Goal: Information Seeking & Learning: Learn about a topic

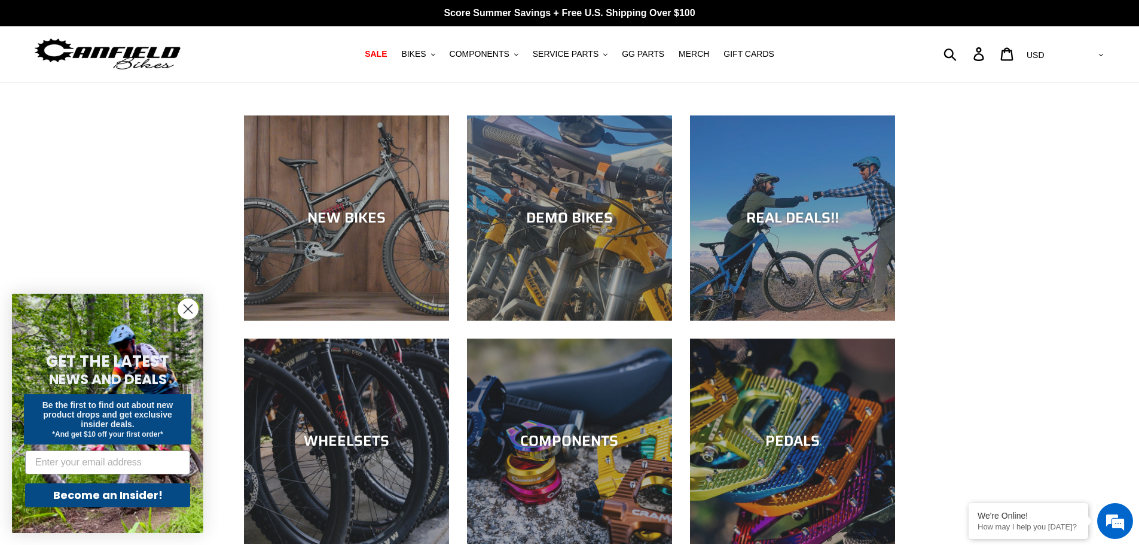
click at [187, 305] on circle "Close dialog" at bounding box center [188, 309] width 20 height 20
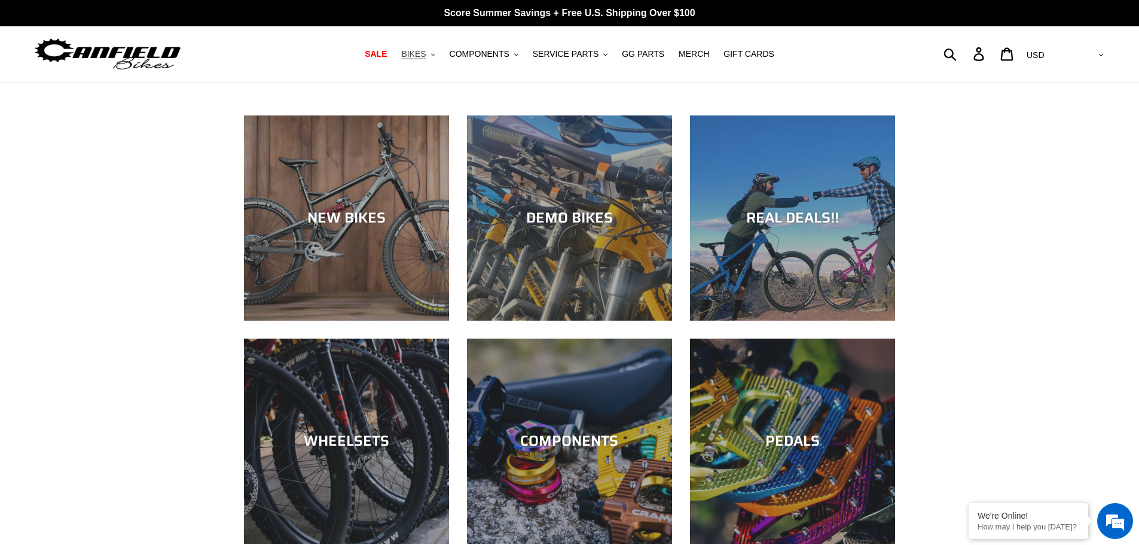
click at [435, 55] on icon ".cls-1{fill:#231f20}" at bounding box center [433, 55] width 4 height 4
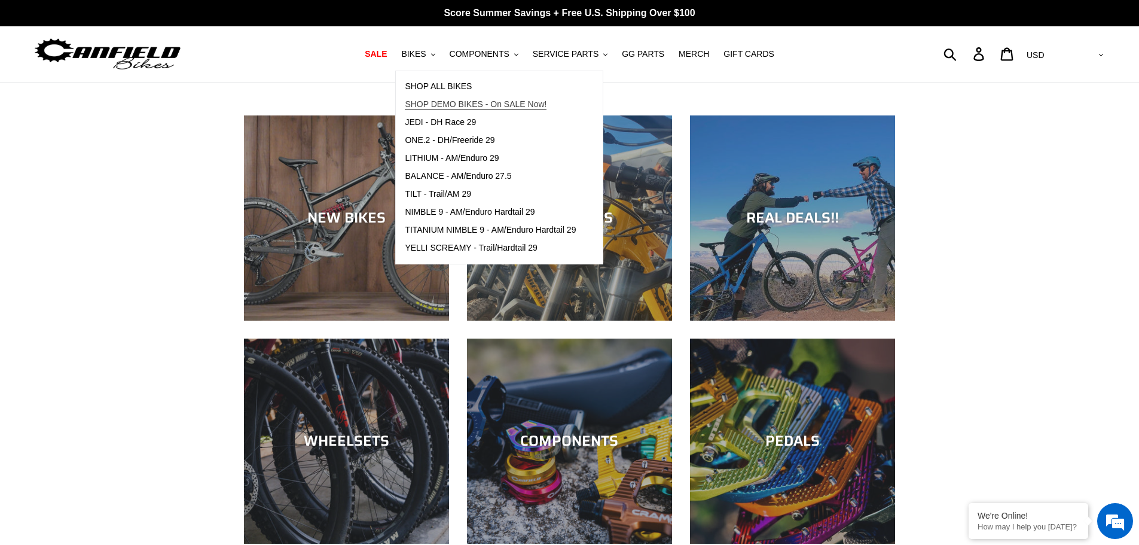
click at [445, 101] on span "SHOP DEMO BIKES - On SALE Now!" at bounding box center [476, 104] width 142 height 10
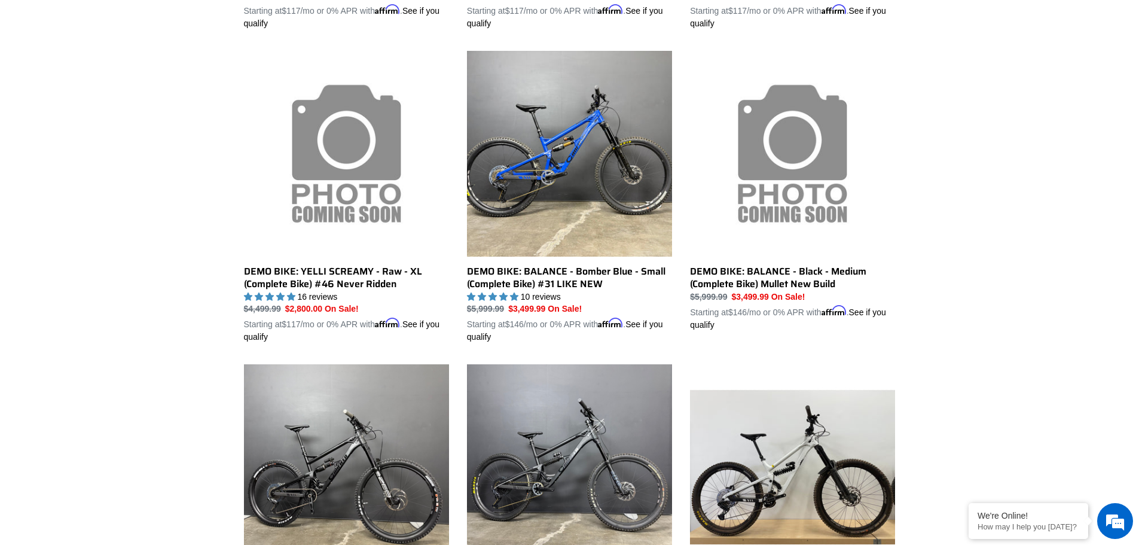
scroll to position [658, 0]
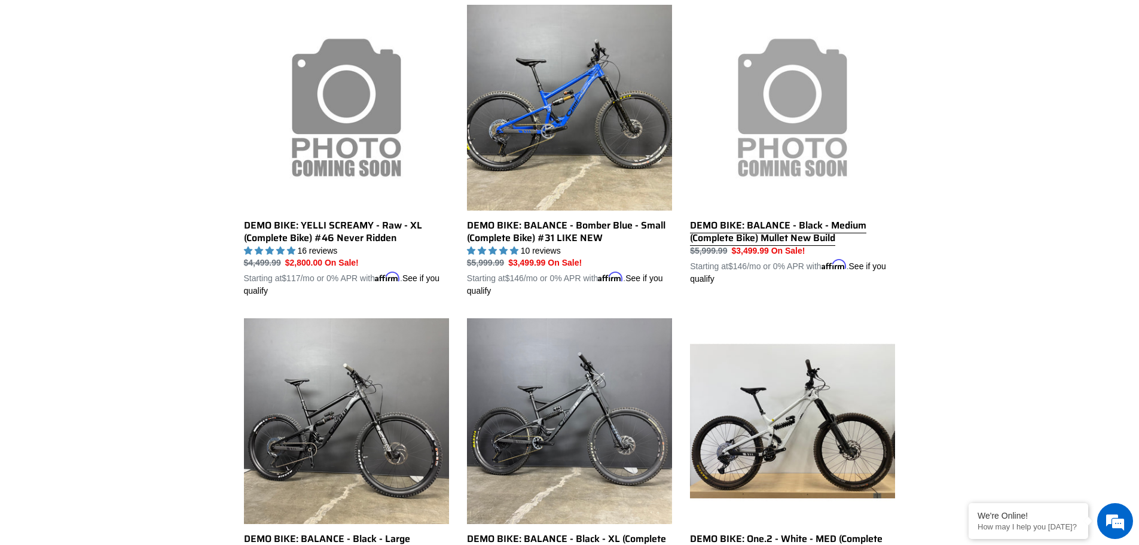
click at [759, 235] on link "DEMO BIKE: BALANCE - Black - Medium (Complete Bike) Mullet New Build" at bounding box center [792, 145] width 205 height 280
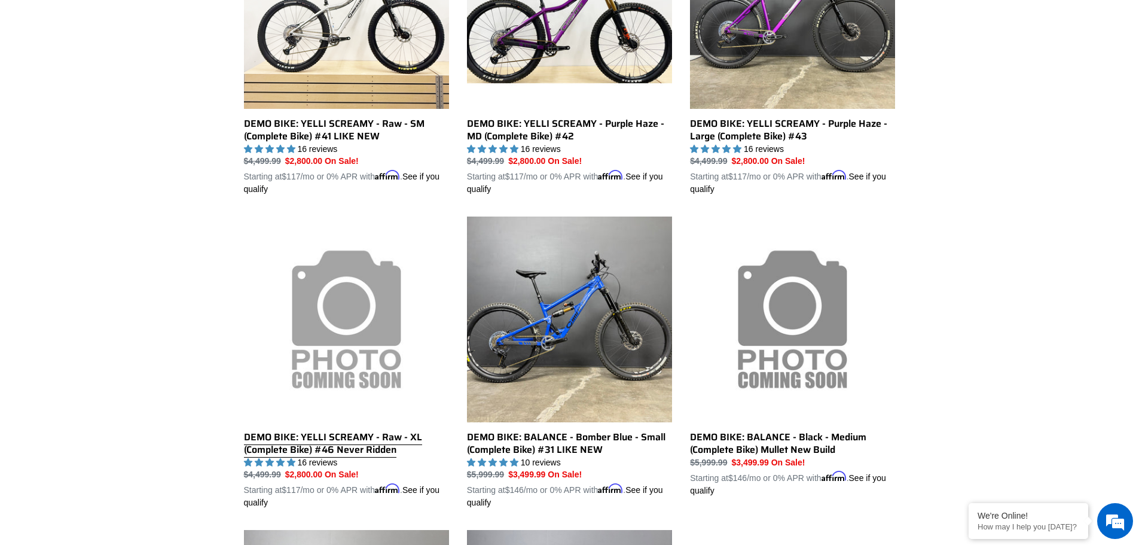
scroll to position [27, 0]
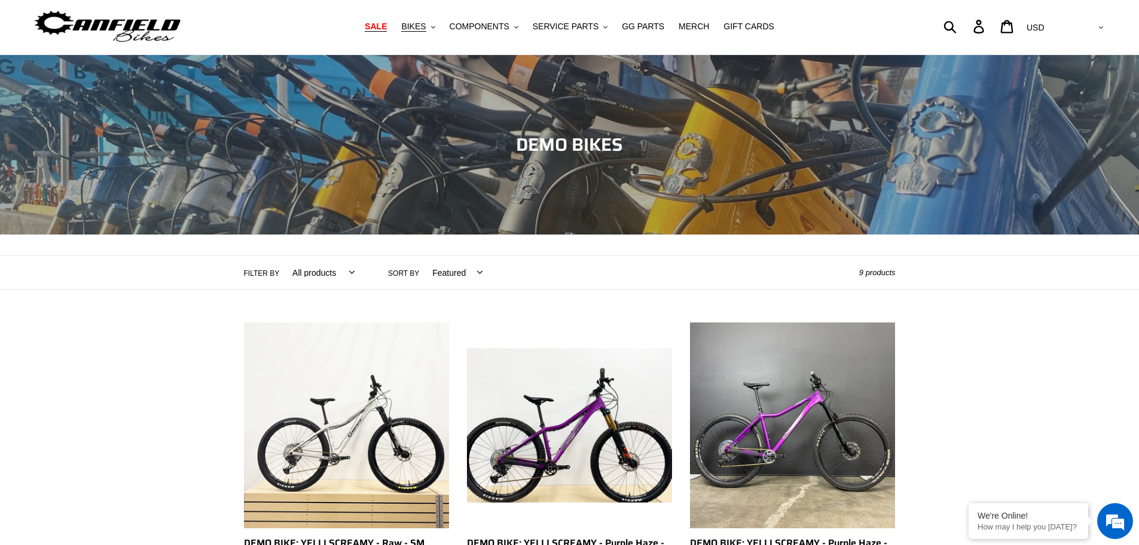
click at [387, 25] on span "SALE" at bounding box center [376, 27] width 22 height 10
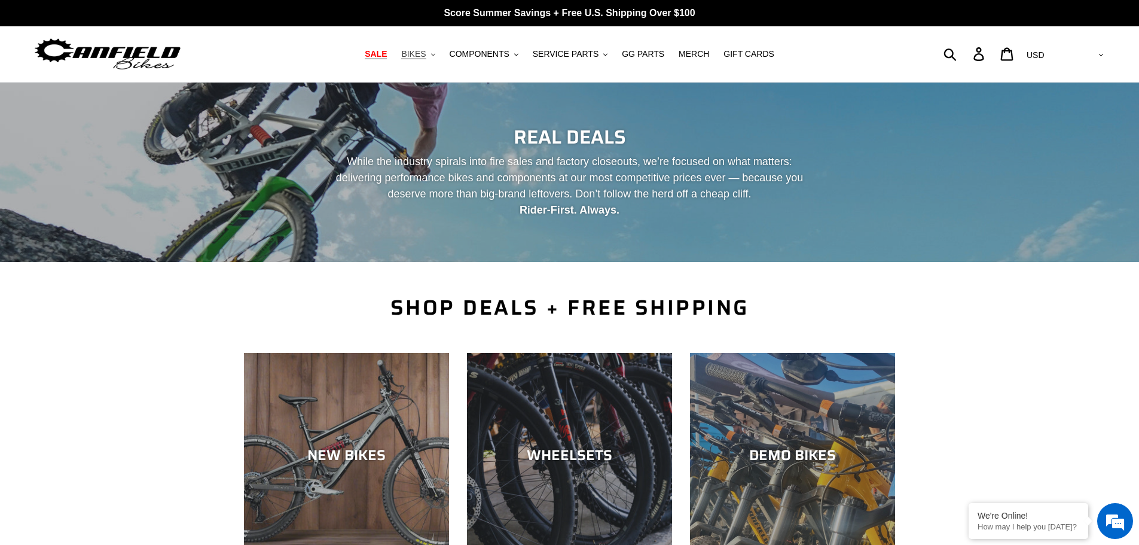
click at [426, 57] on span "BIKES" at bounding box center [413, 54] width 25 height 10
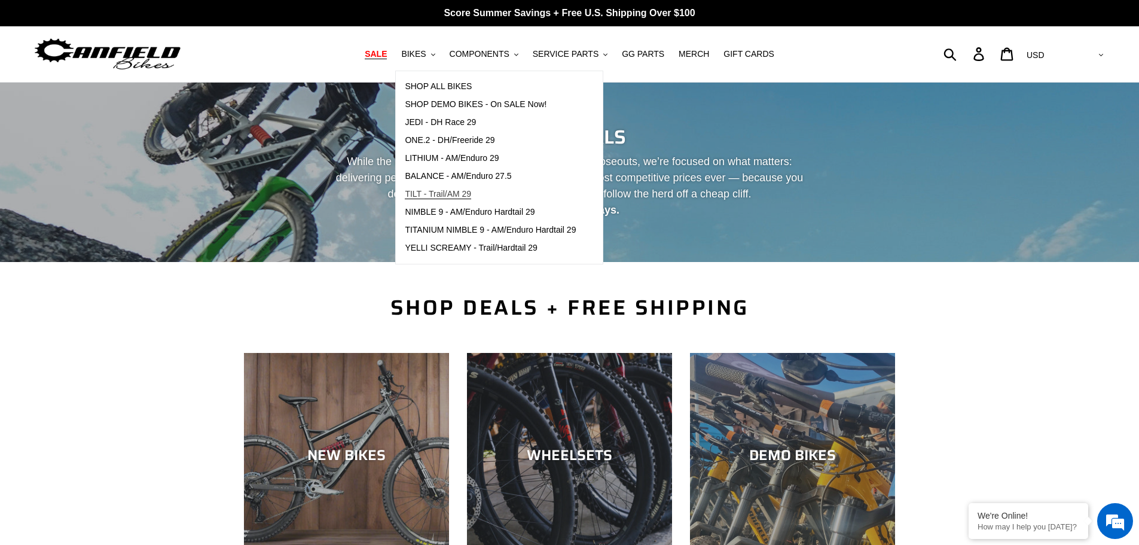
click at [448, 189] on span "TILT - Trail/AM 29" at bounding box center [438, 194] width 66 height 10
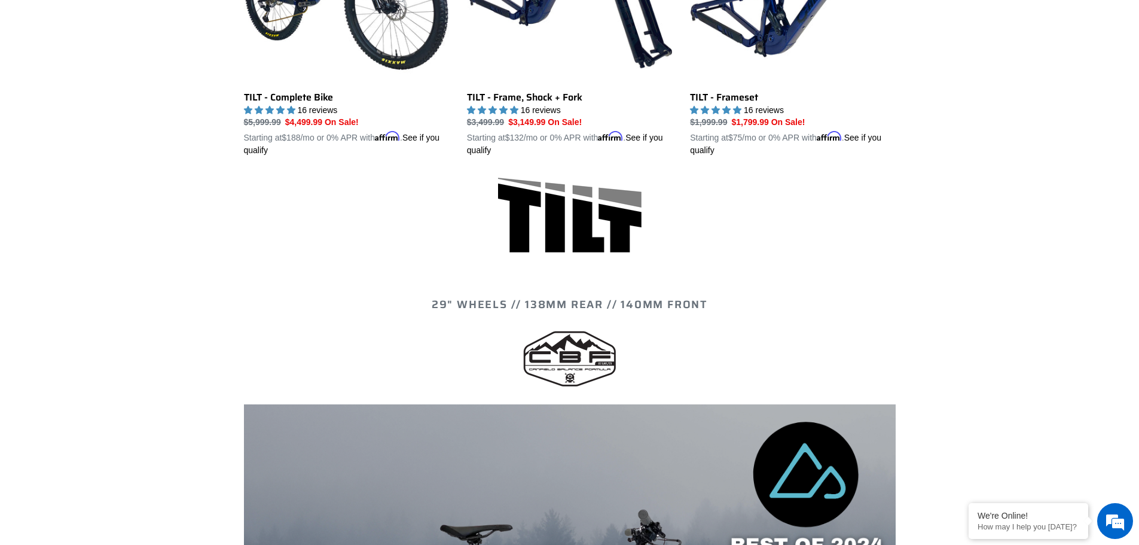
scroll to position [359, 0]
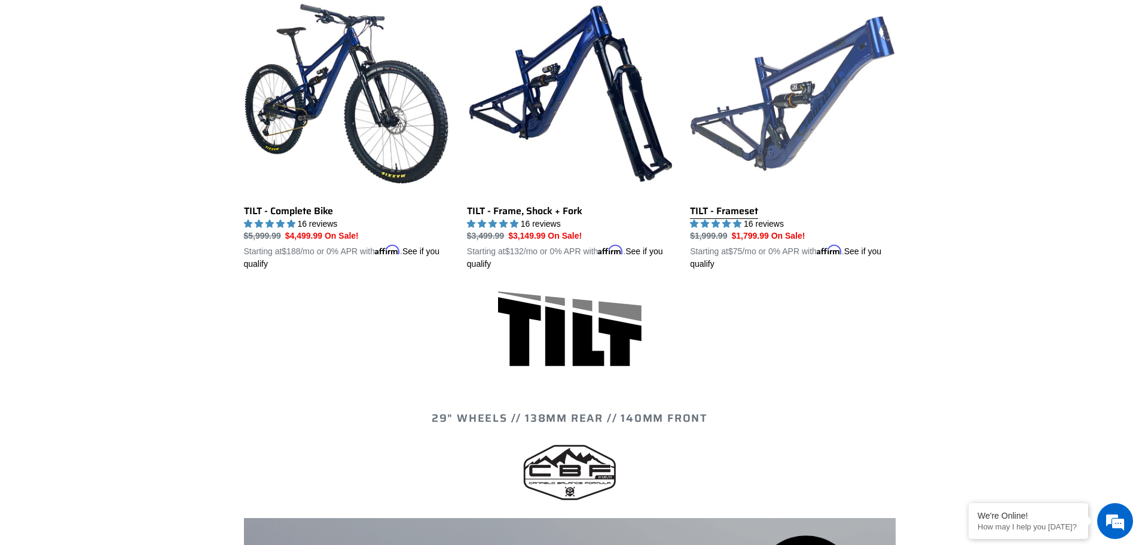
click at [780, 121] on link "TILT - Frameset" at bounding box center [792, 131] width 205 height 280
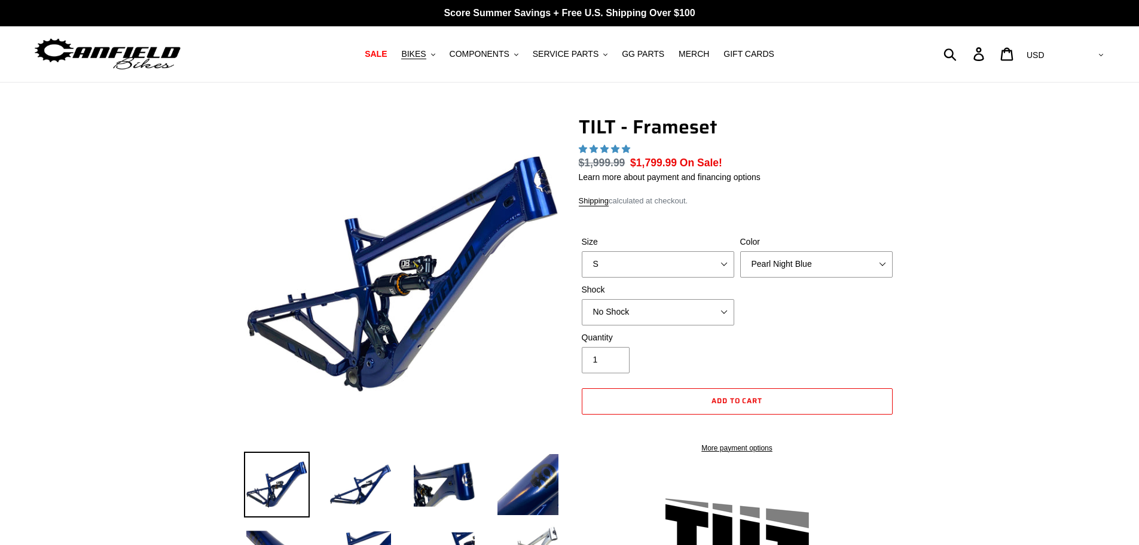
select select "highest-rating"
click at [722, 257] on select "S M L XL" at bounding box center [658, 264] width 152 height 26
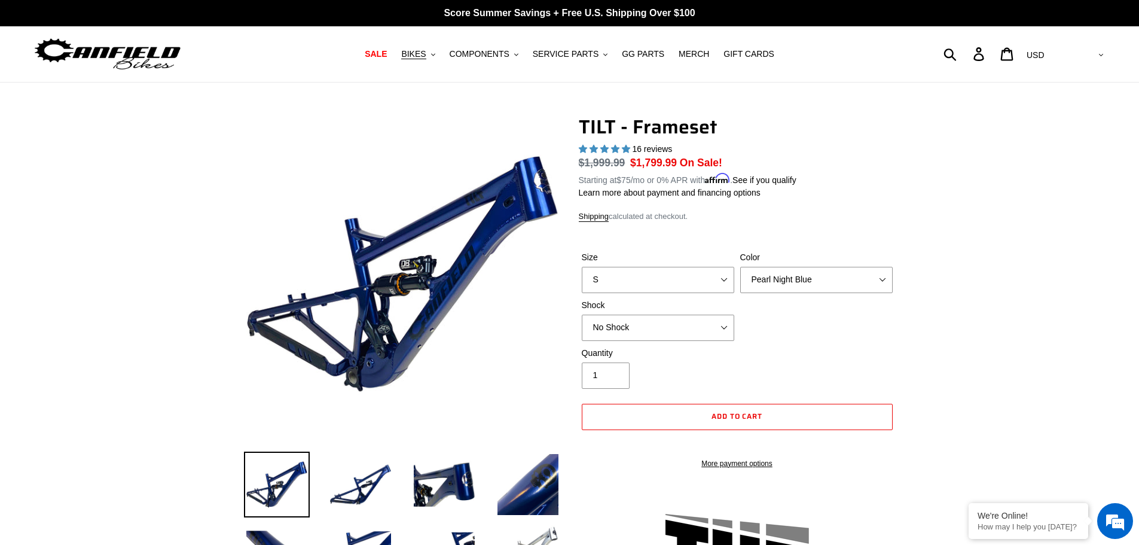
click at [714, 233] on form "Size S M L XL Color Pearl Night Blue Stealth Silver Shock No Shock Cane Creek D…" at bounding box center [737, 356] width 317 height 249
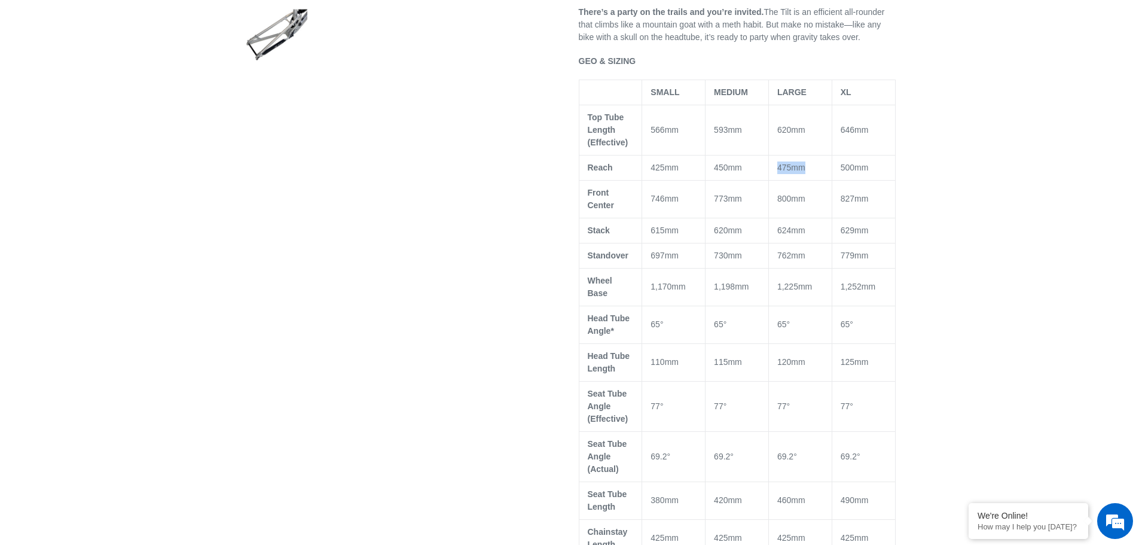
drag, startPoint x: 779, startPoint y: 181, endPoint x: 814, endPoint y: 180, distance: 34.7
click at [814, 180] on td "475mm" at bounding box center [799, 167] width 63 height 25
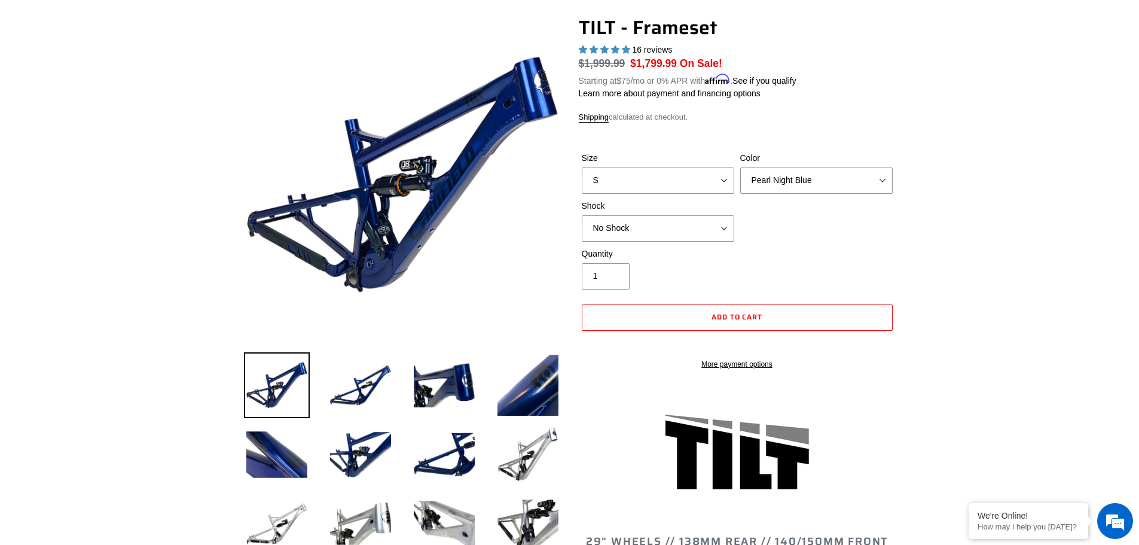
scroll to position [60, 0]
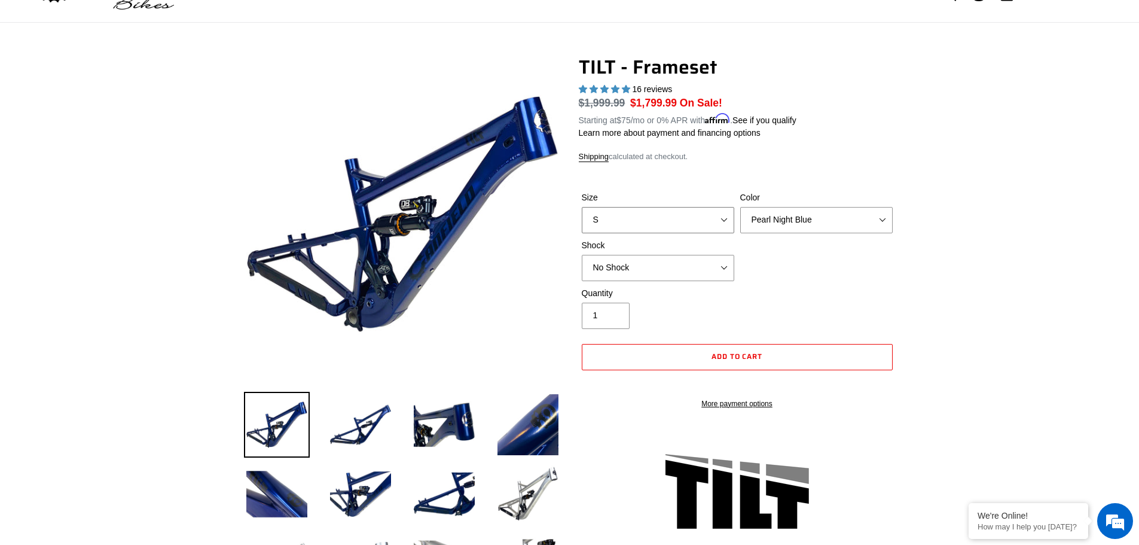
click at [725, 215] on select "S M L XL" at bounding box center [658, 220] width 152 height 26
select select "L"
click at [582, 207] on select "S M L XL" at bounding box center [658, 220] width 152 height 26
click at [808, 219] on select "Pearl Night Blue Stealth Silver" at bounding box center [816, 220] width 152 height 26
select select "Stealth Silver"
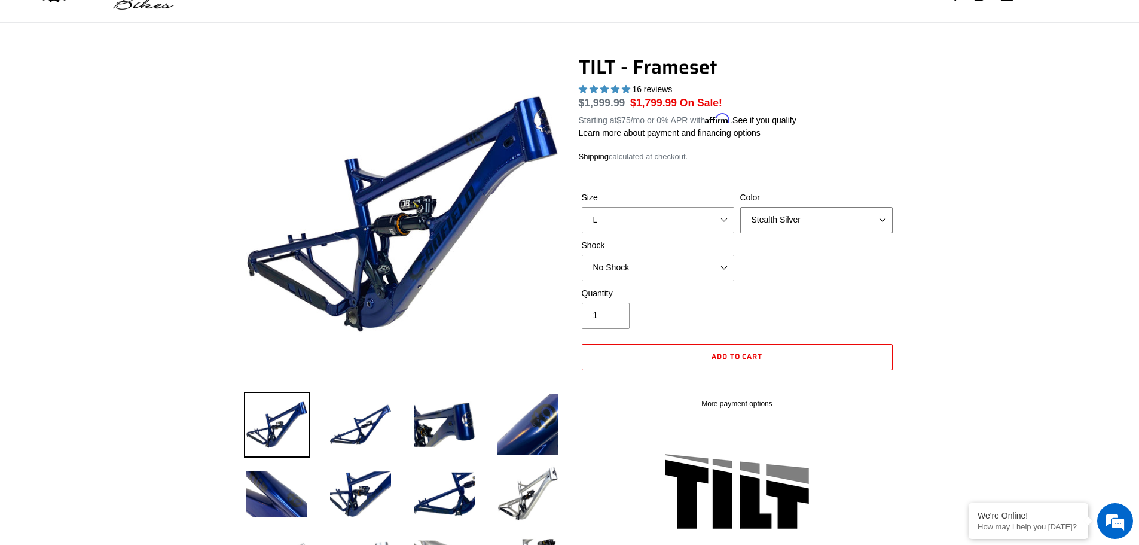
click at [740, 207] on select "Pearl Night Blue Stealth Silver" at bounding box center [816, 220] width 152 height 26
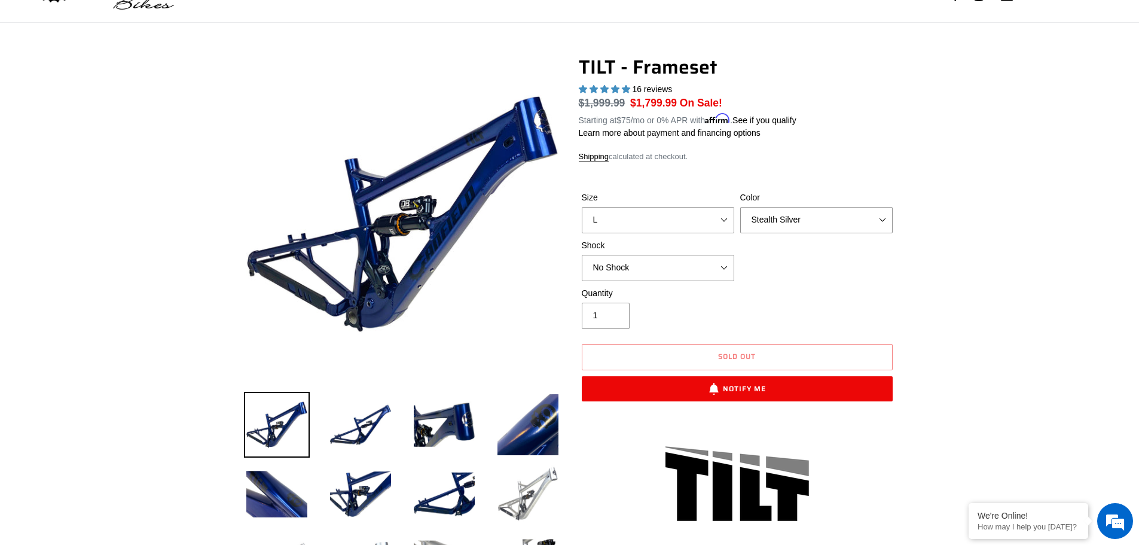
click at [522, 488] on img at bounding box center [528, 494] width 66 height 66
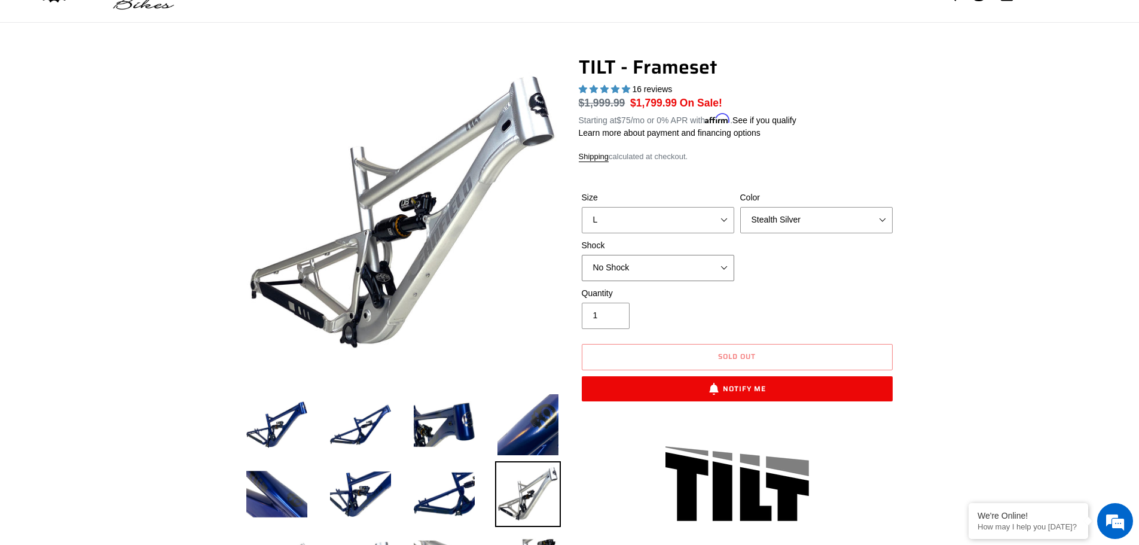
click at [727, 272] on select "No Shock Cane Creek DB Kitsuma Air RockShox Deluxe Ultimate Fox FLOAT X EXT Sto…" at bounding box center [658, 268] width 152 height 26
click at [582, 255] on select "No Shock Cane Creek DB Kitsuma Air RockShox Deluxe Ultimate Fox FLOAT X EXT Sto…" at bounding box center [658, 268] width 152 height 26
click at [683, 273] on select "No Shock Cane Creek DB Kitsuma Air RockShox Deluxe Ultimate Fox FLOAT X EXT Sto…" at bounding box center [658, 268] width 152 height 26
click at [582, 255] on select "No Shock Cane Creek DB Kitsuma Air RockShox Deluxe Ultimate Fox FLOAT X EXT Sto…" at bounding box center [658, 268] width 152 height 26
click at [685, 275] on select "No Shock Cane Creek DB Kitsuma Air RockShox Deluxe Ultimate Fox FLOAT X EXT Sto…" at bounding box center [658, 268] width 152 height 26
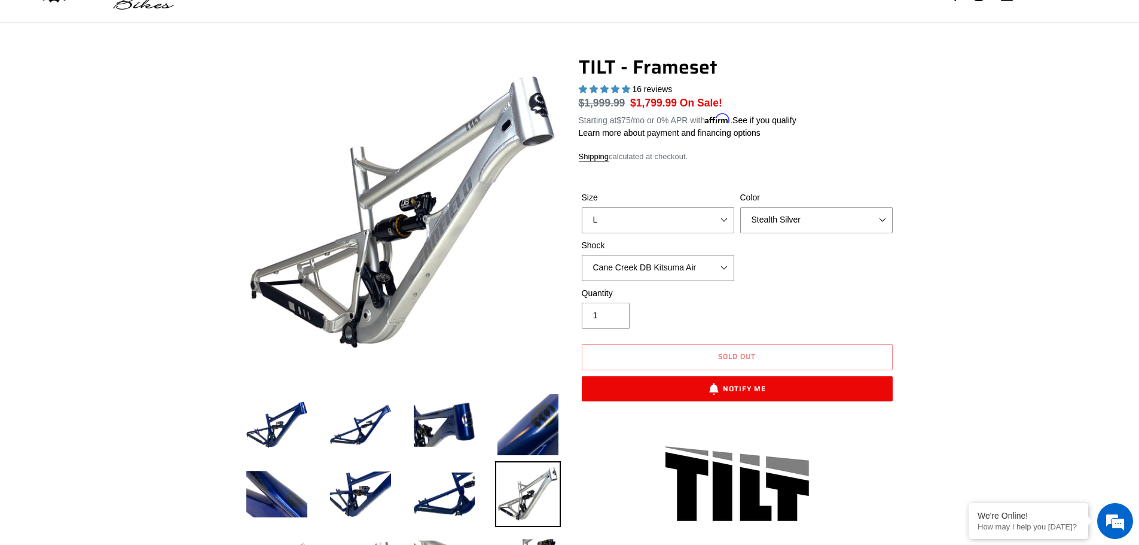
click at [582, 255] on select "No Shock Cane Creek DB Kitsuma Air RockShox Deluxe Ultimate Fox FLOAT X EXT Sto…" at bounding box center [658, 268] width 152 height 26
click at [688, 266] on select "No Shock Cane Creek DB Kitsuma Air RockShox Deluxe Ultimate Fox FLOAT X EXT Sto…" at bounding box center [658, 268] width 152 height 26
click at [582, 255] on select "No Shock Cane Creek DB Kitsuma Air RockShox Deluxe Ultimate Fox FLOAT X EXT Sto…" at bounding box center [658, 268] width 152 height 26
click at [687, 265] on select "No Shock Cane Creek DB Kitsuma Air RockShox Deluxe Ultimate Fox FLOAT X EXT Sto…" at bounding box center [658, 268] width 152 height 26
click at [582, 255] on select "No Shock Cane Creek DB Kitsuma Air RockShox Deluxe Ultimate Fox FLOAT X EXT Sto…" at bounding box center [658, 268] width 152 height 26
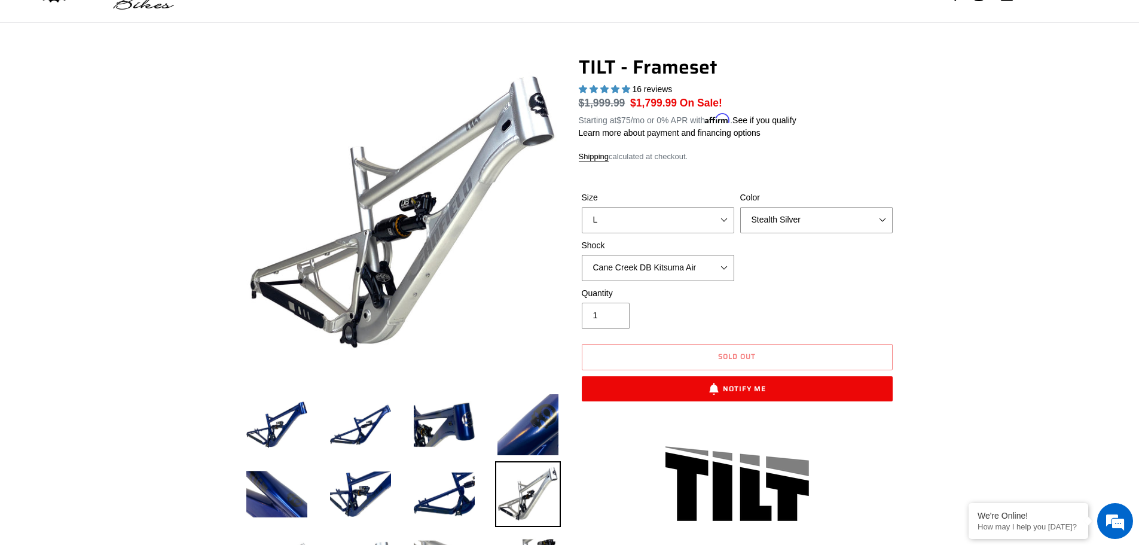
click at [680, 269] on select "No Shock Cane Creek DB Kitsuma Air RockShox Deluxe Ultimate Fox FLOAT X EXT Sto…" at bounding box center [658, 268] width 152 height 26
click at [582, 255] on select "No Shock Cane Creek DB Kitsuma Air RockShox Deluxe Ultimate Fox FLOAT X EXT Sto…" at bounding box center [658, 268] width 152 height 26
click at [687, 269] on select "No Shock Cane Creek DB Kitsuma Air RockShox Deluxe Ultimate Fox FLOAT X EXT Sto…" at bounding box center [658, 268] width 152 height 26
click at [582, 255] on select "No Shock Cane Creek DB Kitsuma Air RockShox Deluxe Ultimate Fox FLOAT X EXT Sto…" at bounding box center [658, 268] width 152 height 26
click at [678, 267] on select "No Shock Cane Creek DB Kitsuma Air RockShox Deluxe Ultimate Fox FLOAT X EXT Sto…" at bounding box center [658, 268] width 152 height 26
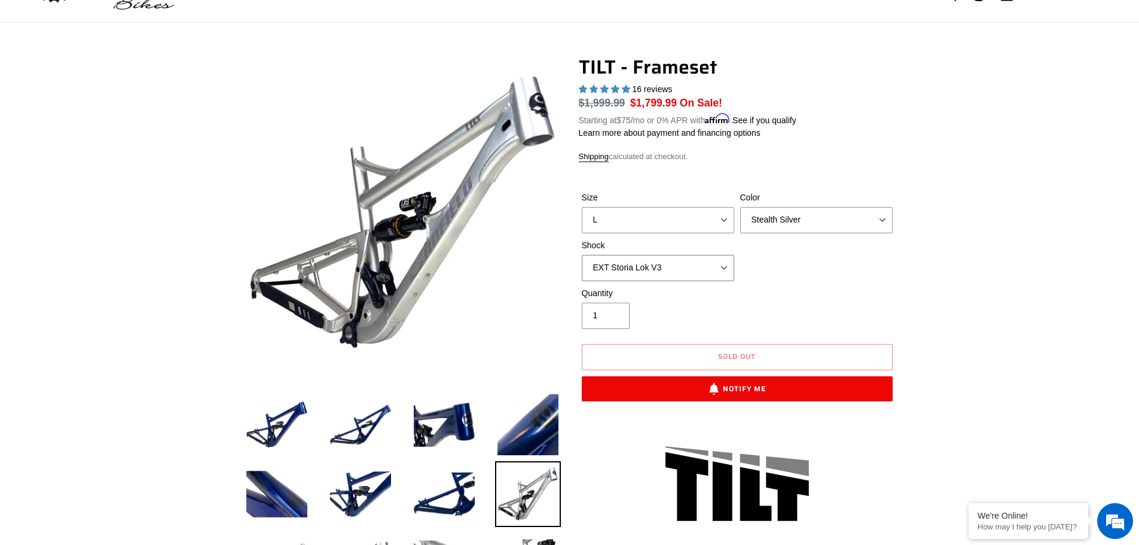
click at [582, 255] on select "No Shock Cane Creek DB Kitsuma Air RockShox Deluxe Ultimate Fox FLOAT X EXT Sto…" at bounding box center [658, 268] width 152 height 26
click at [692, 270] on select "No Shock Cane Creek DB Kitsuma Air RockShox Deluxe Ultimate Fox FLOAT X EXT Sto…" at bounding box center [658, 268] width 152 height 26
select select "No Shock"
click at [582, 255] on select "No Shock Cane Creek DB Kitsuma Air RockShox Deluxe Ultimate Fox FLOAT X EXT Sto…" at bounding box center [658, 268] width 152 height 26
click at [791, 219] on select "Pearl Night Blue Stealth Silver" at bounding box center [816, 220] width 152 height 26
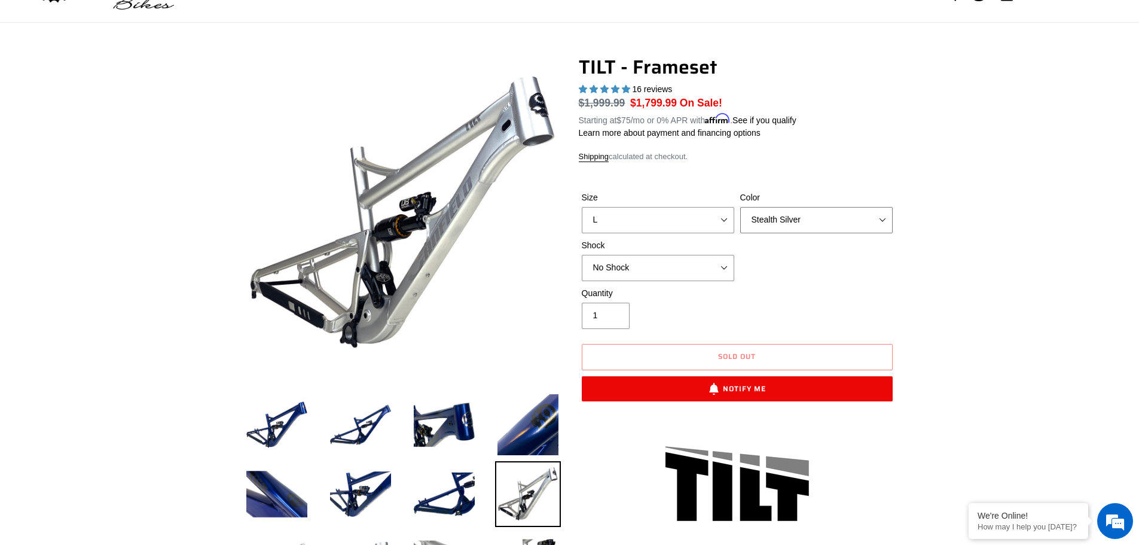
select select "Pearl Night Blue"
click at [740, 207] on select "Pearl Night Blue Stealth Silver" at bounding box center [816, 220] width 152 height 26
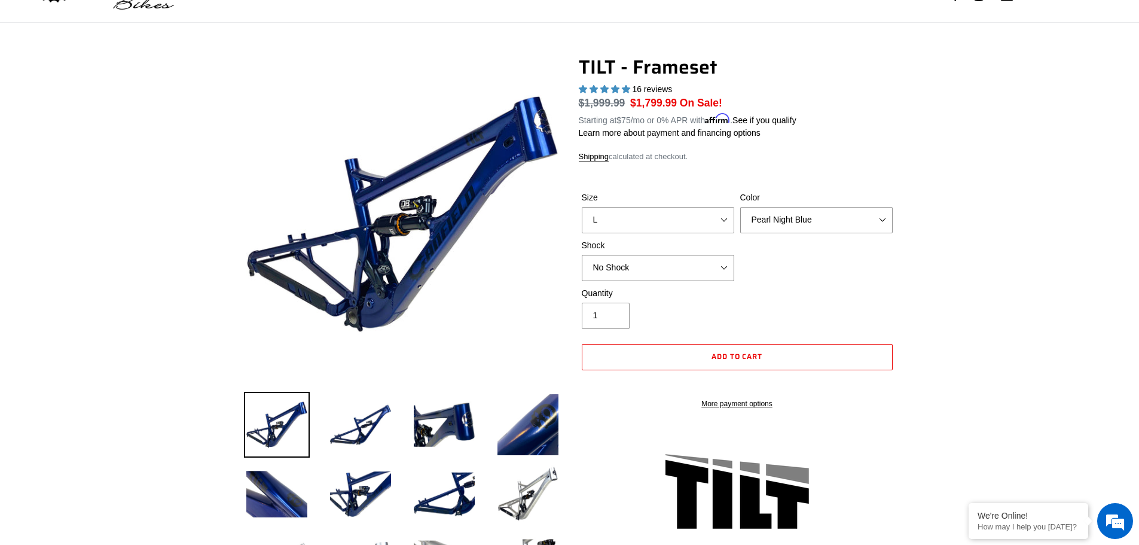
click at [707, 272] on select "No Shock Cane Creek DB Kitsuma Air RockShox Deluxe Ultimate Fox FLOAT X EXT Sto…" at bounding box center [658, 268] width 152 height 26
click at [582, 255] on select "No Shock Cane Creek DB Kitsuma Air RockShox Deluxe Ultimate Fox FLOAT X EXT Sto…" at bounding box center [658, 268] width 152 height 26
click at [701, 270] on select "No Shock Cane Creek DB Kitsuma Air RockShox Deluxe Ultimate Fox FLOAT X EXT Sto…" at bounding box center [658, 268] width 152 height 26
click at [582, 255] on select "No Shock Cane Creek DB Kitsuma Air RockShox Deluxe Ultimate Fox FLOAT X EXT Sto…" at bounding box center [658, 268] width 152 height 26
click at [699, 273] on select "No Shock Cane Creek DB Kitsuma Air RockShox Deluxe Ultimate Fox FLOAT X EXT Sto…" at bounding box center [658, 268] width 152 height 26
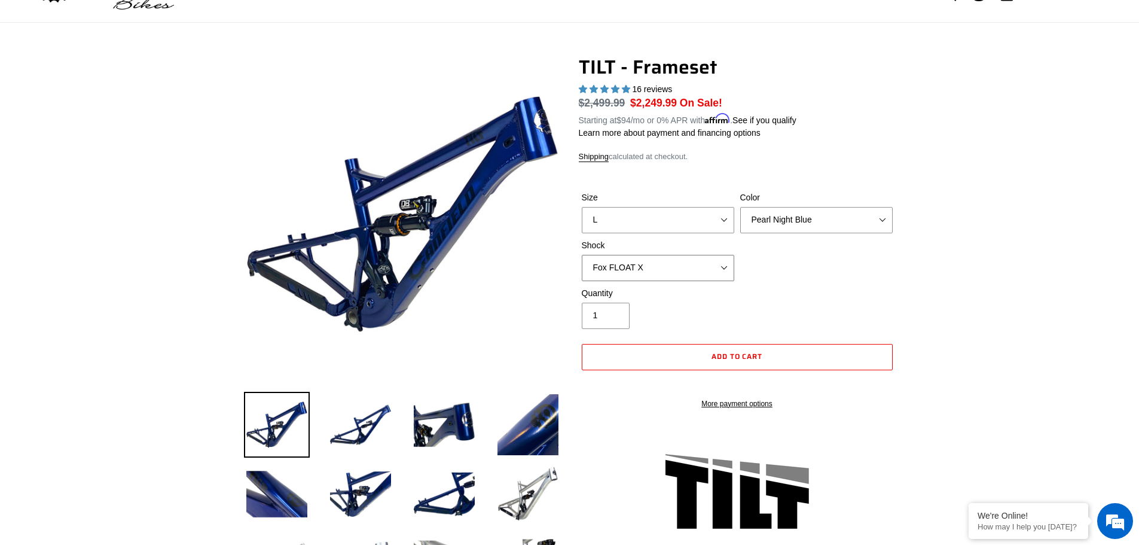
click at [582, 255] on select "No Shock Cane Creek DB Kitsuma Air RockShox Deluxe Ultimate Fox FLOAT X EXT Sto…" at bounding box center [658, 268] width 152 height 26
click at [698, 271] on select "No Shock Cane Creek DB Kitsuma Air RockShox Deluxe Ultimate Fox FLOAT X EXT Sto…" at bounding box center [658, 268] width 152 height 26
click at [582, 255] on select "No Shock Cane Creek DB Kitsuma Air RockShox Deluxe Ultimate Fox FLOAT X EXT Sto…" at bounding box center [658, 268] width 152 height 26
click at [678, 271] on select "No Shock Cane Creek DB Kitsuma Air RockShox Deluxe Ultimate Fox FLOAT X EXT Sto…" at bounding box center [658, 268] width 152 height 26
select select "No Shock"
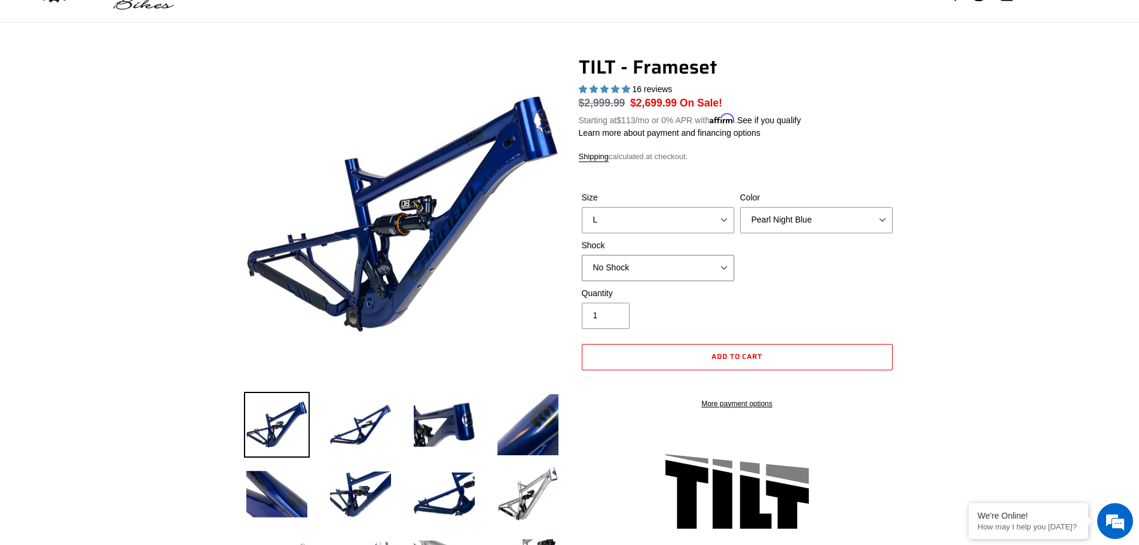
click at [582, 255] on select "No Shock Cane Creek DB Kitsuma Air RockShox Deluxe Ultimate Fox FLOAT X EXT Sto…" at bounding box center [658, 268] width 152 height 26
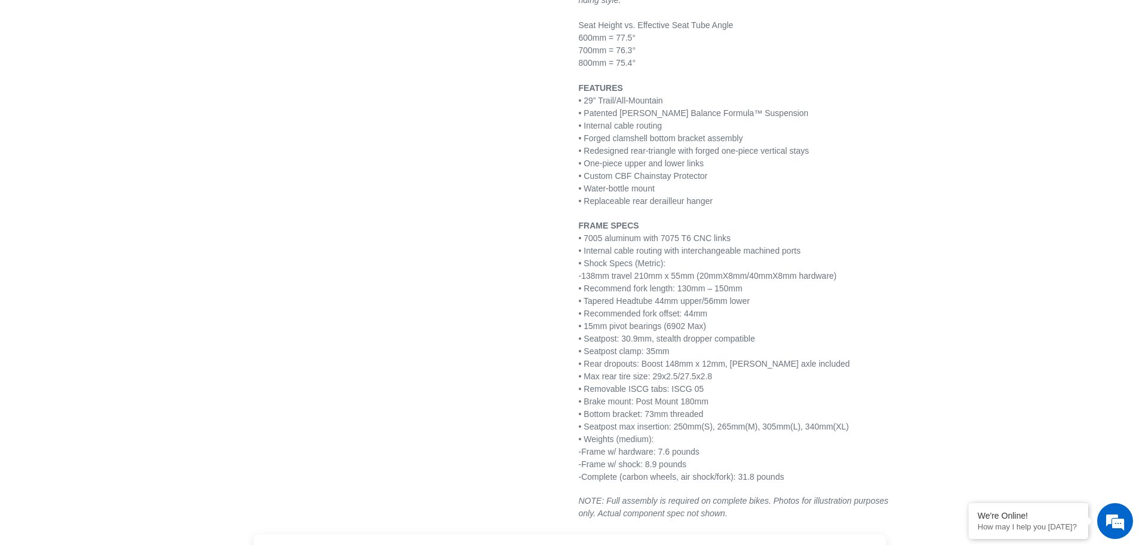
scroll to position [1435, 0]
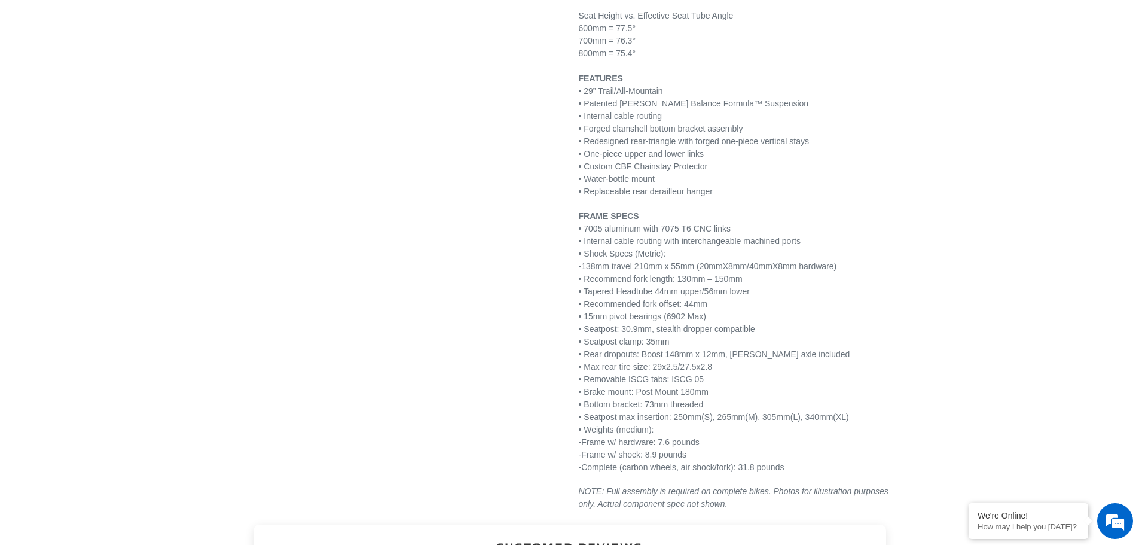
drag, startPoint x: 584, startPoint y: 237, endPoint x: 680, endPoint y: 253, distance: 97.0
click at [680, 253] on p "FRAME SPECS • 7005 aluminum with 7075 T6 CNC links • Internal cable routing wit…" at bounding box center [737, 342] width 317 height 264
click at [671, 256] on p "FRAME SPECS • 7005 aluminum with 7075 T6 CNC links • Internal cable routing wit…" at bounding box center [737, 342] width 317 height 264
drag, startPoint x: 597, startPoint y: 267, endPoint x: 701, endPoint y: 265, distance: 104.6
click at [701, 265] on p "FRAME SPECS • 7005 aluminum with 7075 T6 CNC links • Internal cable routing wit…" at bounding box center [737, 342] width 317 height 264
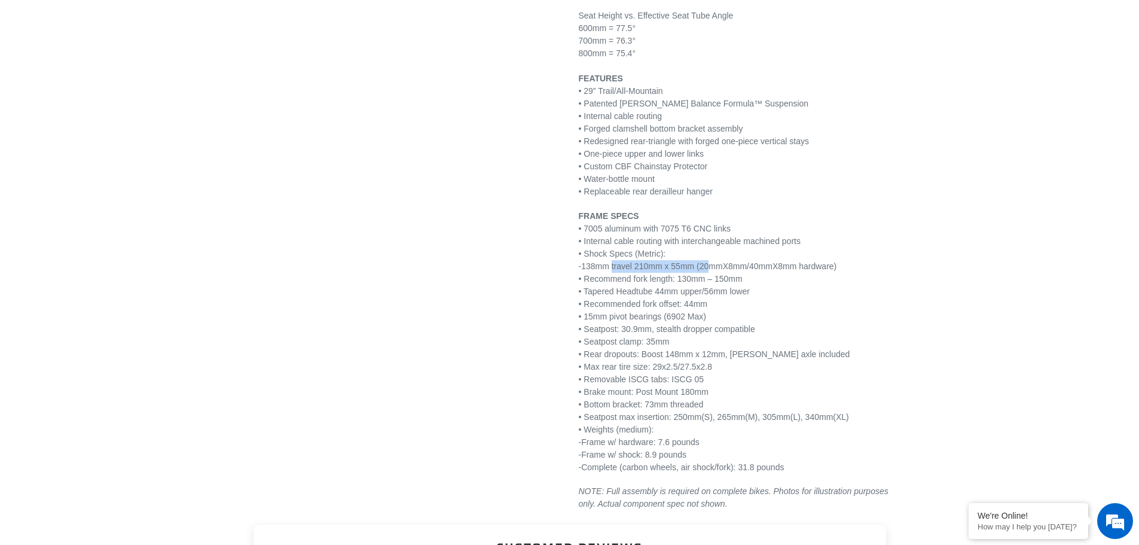
click at [701, 265] on p "FRAME SPECS • 7005 aluminum with 7075 T6 CNC links • Internal cable routing wit…" at bounding box center [737, 342] width 317 height 264
drag, startPoint x: 593, startPoint y: 265, endPoint x: 706, endPoint y: 265, distance: 113.0
click at [706, 265] on p "FRAME SPECS • 7005 aluminum with 7075 T6 CNC links • Internal cable routing wit…" at bounding box center [737, 342] width 317 height 264
drag, startPoint x: 742, startPoint y: 279, endPoint x: 716, endPoint y: 277, distance: 26.4
click at [716, 277] on p "FRAME SPECS • 7005 aluminum with 7075 T6 CNC links • Internal cable routing wit…" at bounding box center [737, 342] width 317 height 264
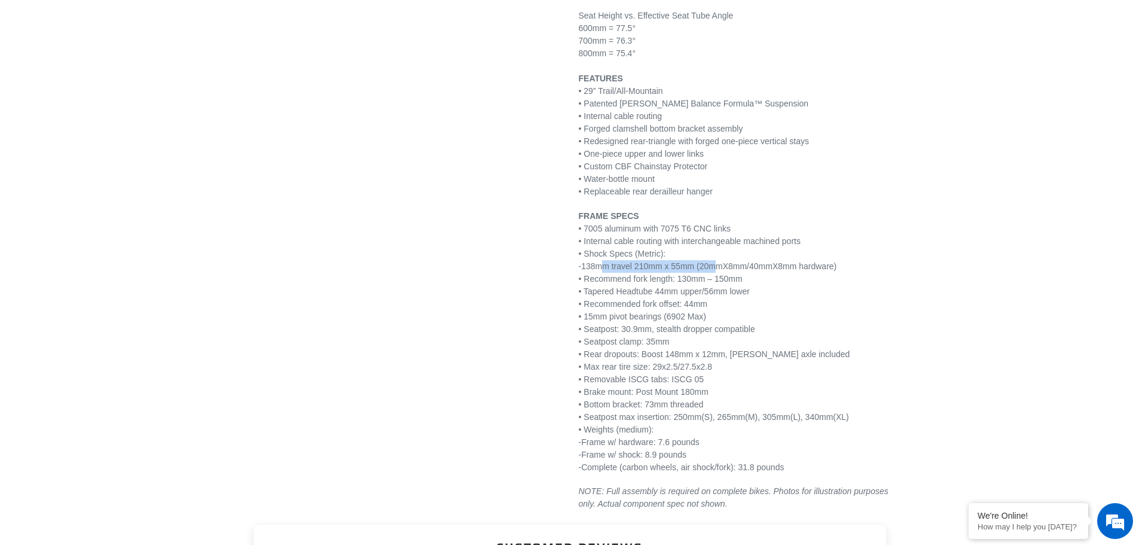
drag, startPoint x: 591, startPoint y: 268, endPoint x: 704, endPoint y: 266, distance: 113.6
click at [704, 266] on p "FRAME SPECS • 7005 aluminum with 7075 T6 CNC links • Internal cable routing wit…" at bounding box center [737, 342] width 317 height 264
